Goal: Task Accomplishment & Management: Manage account settings

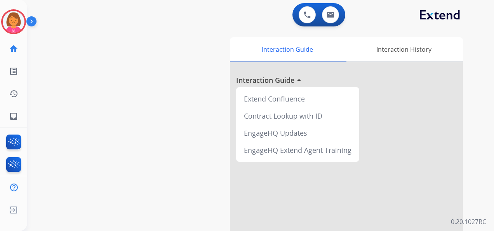
click at [33, 22] on img at bounding box center [32, 23] width 13 height 15
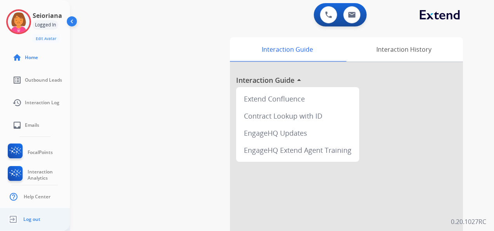
click at [34, 215] on link "Log out" at bounding box center [23, 219] width 34 height 15
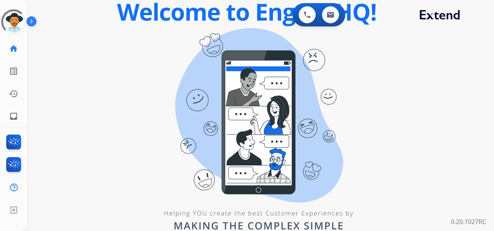
click at [32, 19] on img at bounding box center [32, 23] width 13 height 15
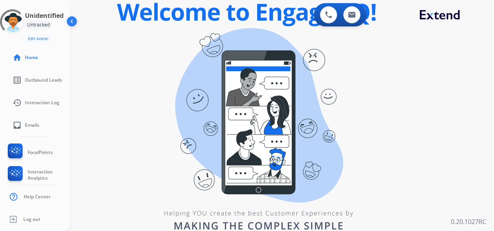
click at [73, 23] on img at bounding box center [72, 23] width 15 height 15
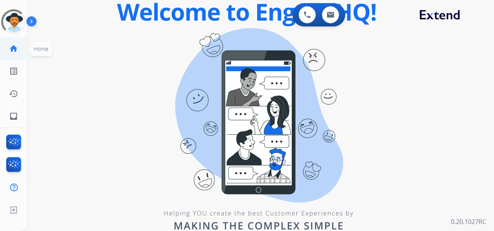
click at [8, 50] on link "home Home" at bounding box center [14, 49] width 22 height 22
